Goal: Check status: Check status

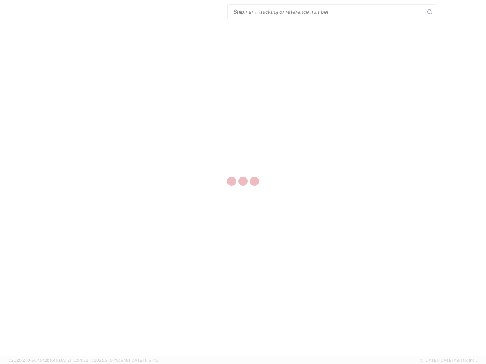
select select "US"
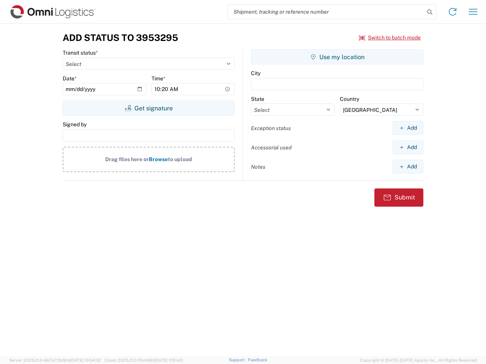
click at [326, 12] on input "search" at bounding box center [326, 12] width 197 height 14
click at [430, 12] on icon at bounding box center [429, 12] width 11 height 11
click at [452, 12] on icon at bounding box center [452, 12] width 12 height 12
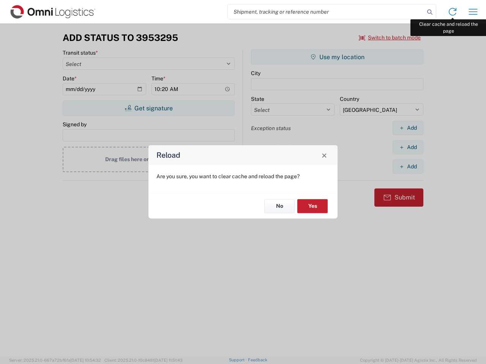
click at [473, 12] on div "Reload Are you sure, you want to clear cache and reload the page? No Yes" at bounding box center [243, 182] width 486 height 364
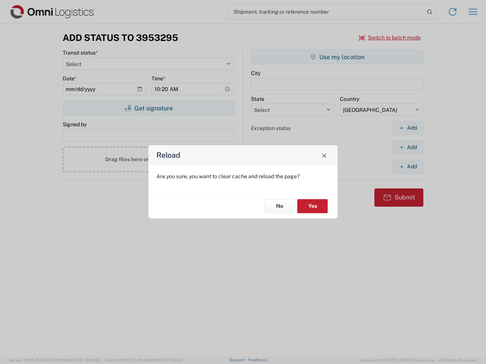
click at [390, 38] on div "Reload Are you sure, you want to clear cache and reload the page? No Yes" at bounding box center [243, 182] width 486 height 364
click at [148, 108] on div "Reload Are you sure, you want to clear cache and reload the page? No Yes" at bounding box center [243, 182] width 486 height 364
click at [337, 57] on div "Reload Are you sure, you want to clear cache and reload the page? No Yes" at bounding box center [243, 182] width 486 height 364
click at [408, 128] on div "Reload Are you sure, you want to clear cache and reload the page? No Yes" at bounding box center [243, 182] width 486 height 364
click at [408, 147] on div "Reload Are you sure, you want to clear cache and reload the page? No Yes" at bounding box center [243, 182] width 486 height 364
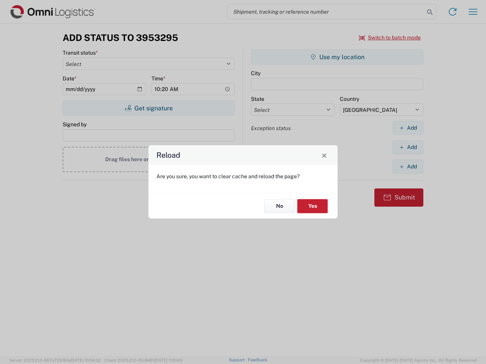
click at [408, 167] on div "Reload Are you sure, you want to clear cache and reload the page? No Yes" at bounding box center [243, 182] width 486 height 364
